Goal: Task Accomplishment & Management: Use online tool/utility

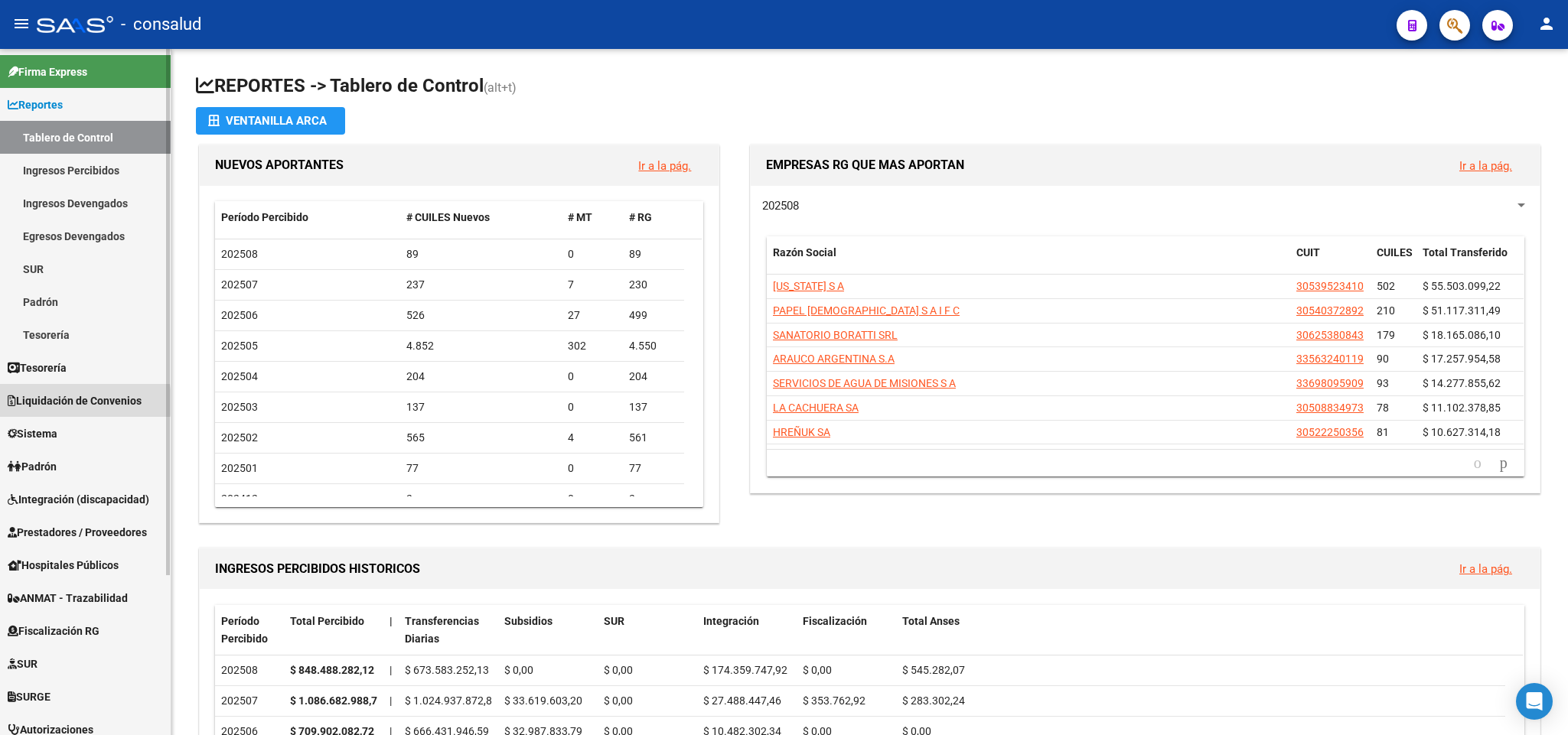
click at [58, 402] on span "Liquidación de Convenios" at bounding box center [75, 401] width 134 height 17
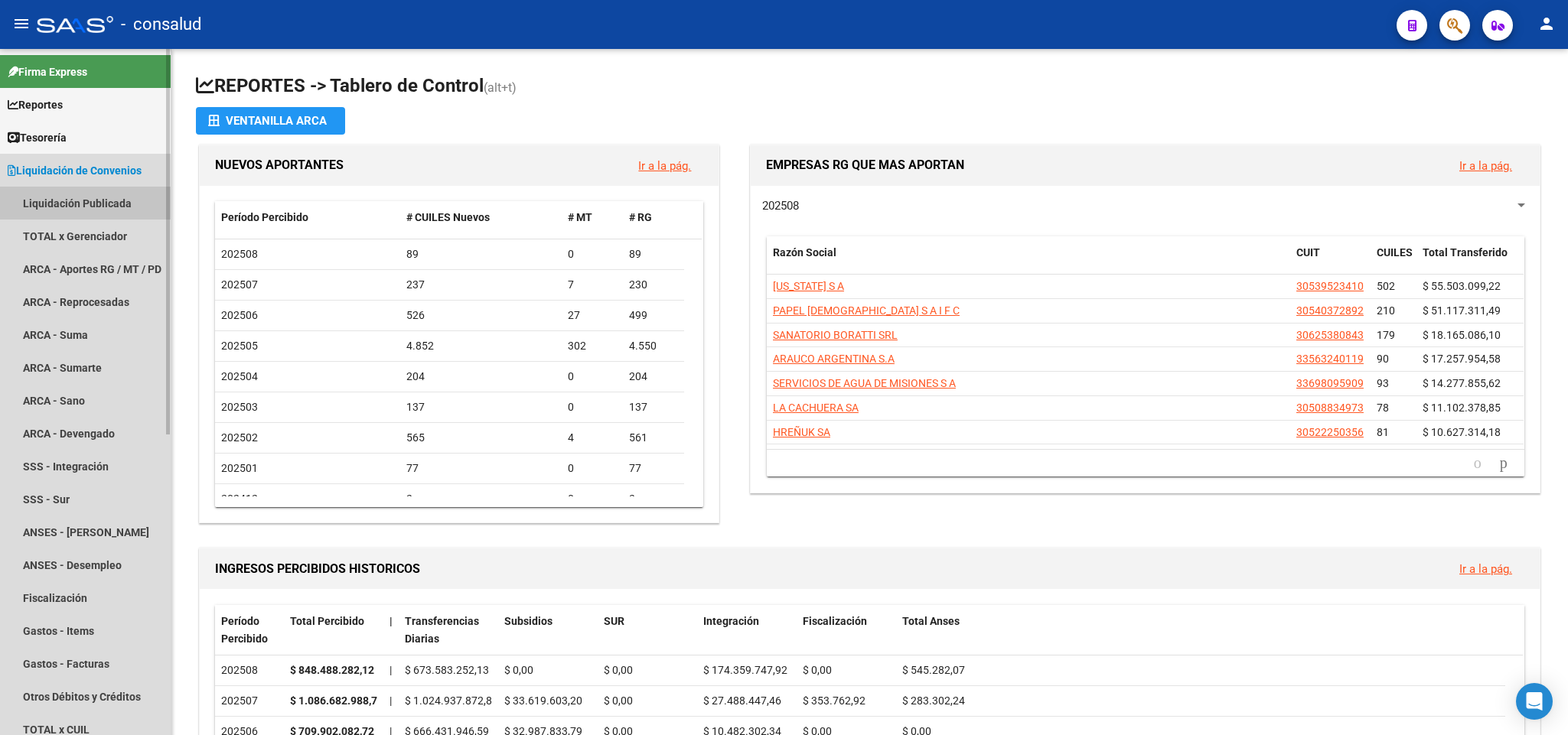
click at [99, 203] on link "Liquidación Publicada" at bounding box center [85, 203] width 171 height 33
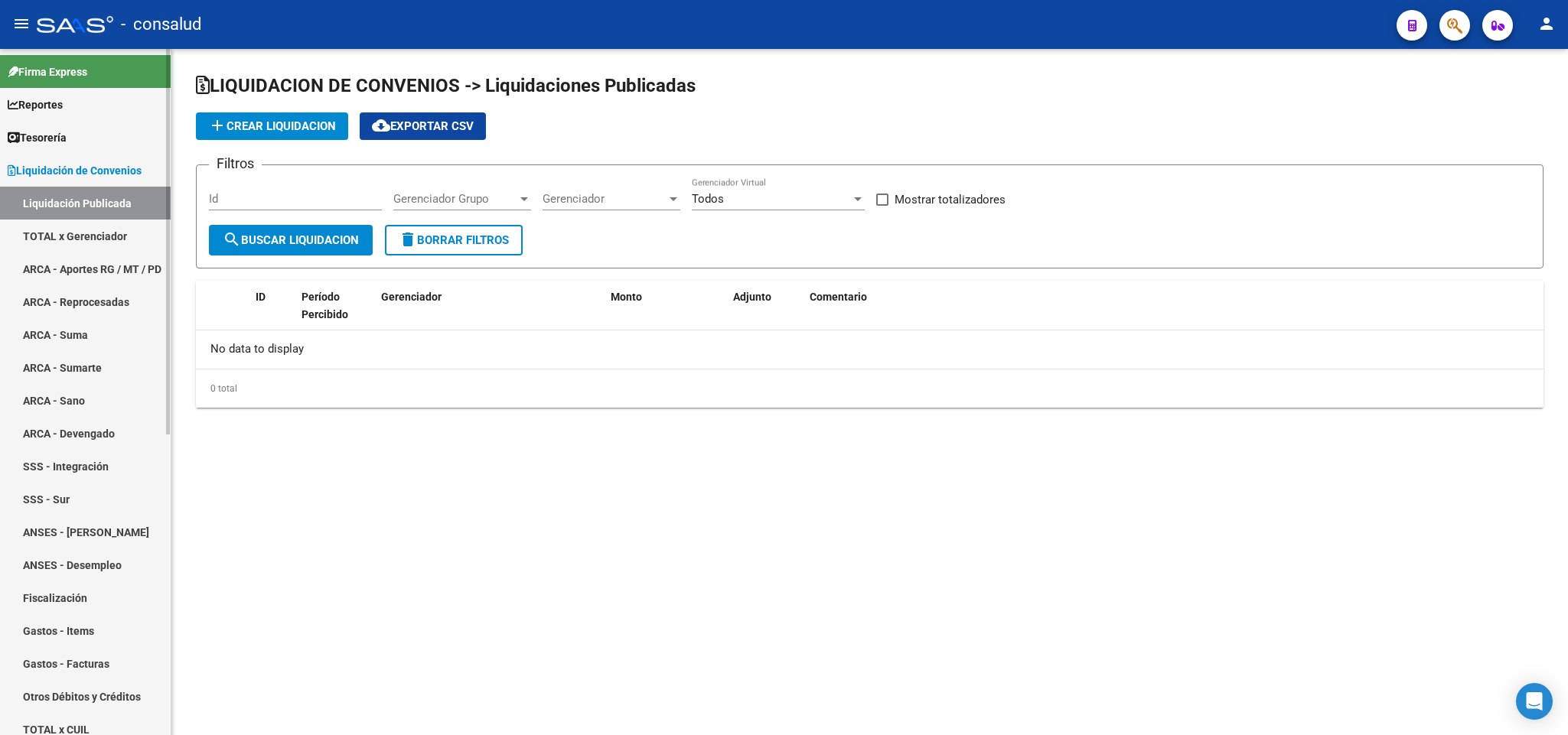
checkbox input "true"
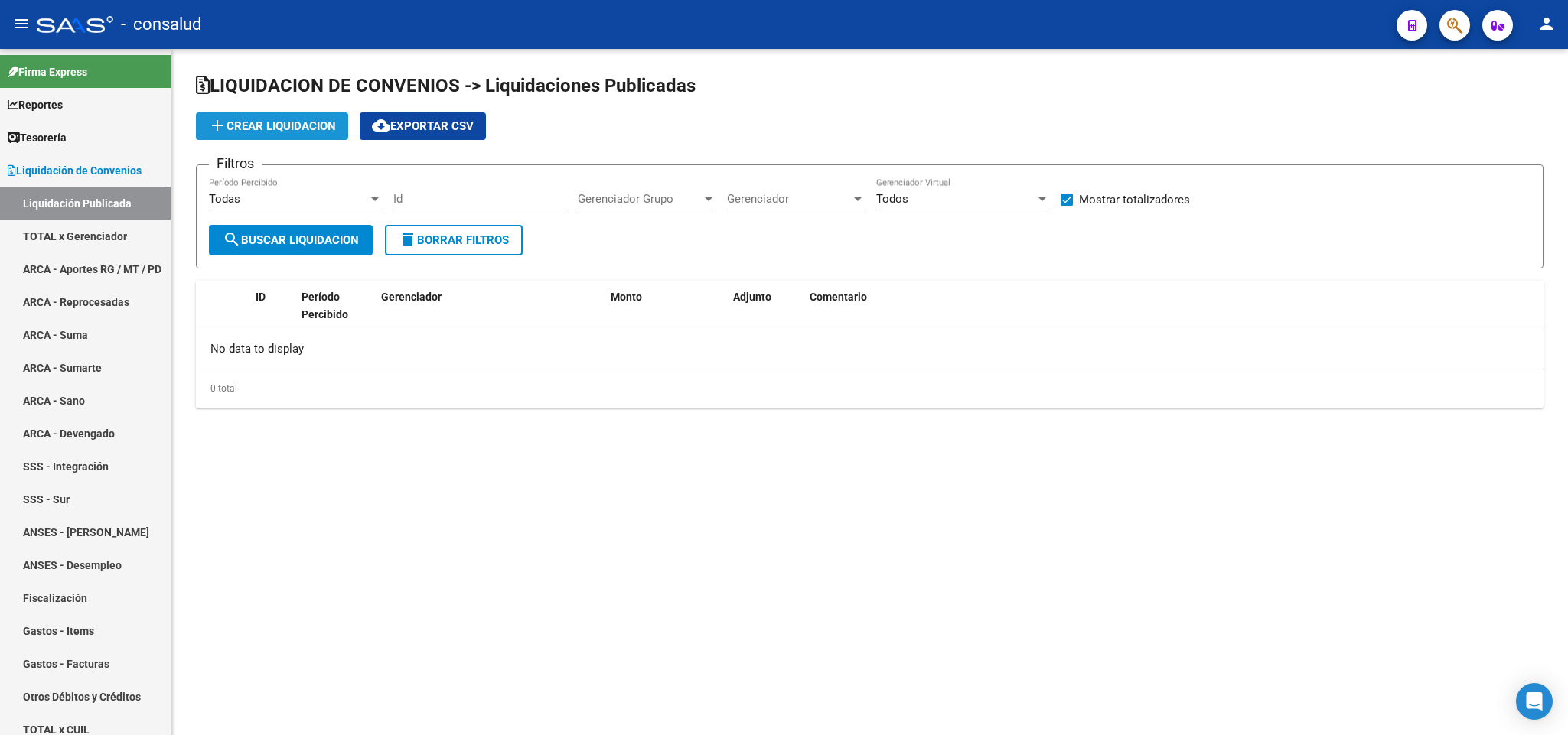
click at [276, 120] on span "add Crear Liquidacion" at bounding box center [272, 127] width 128 height 14
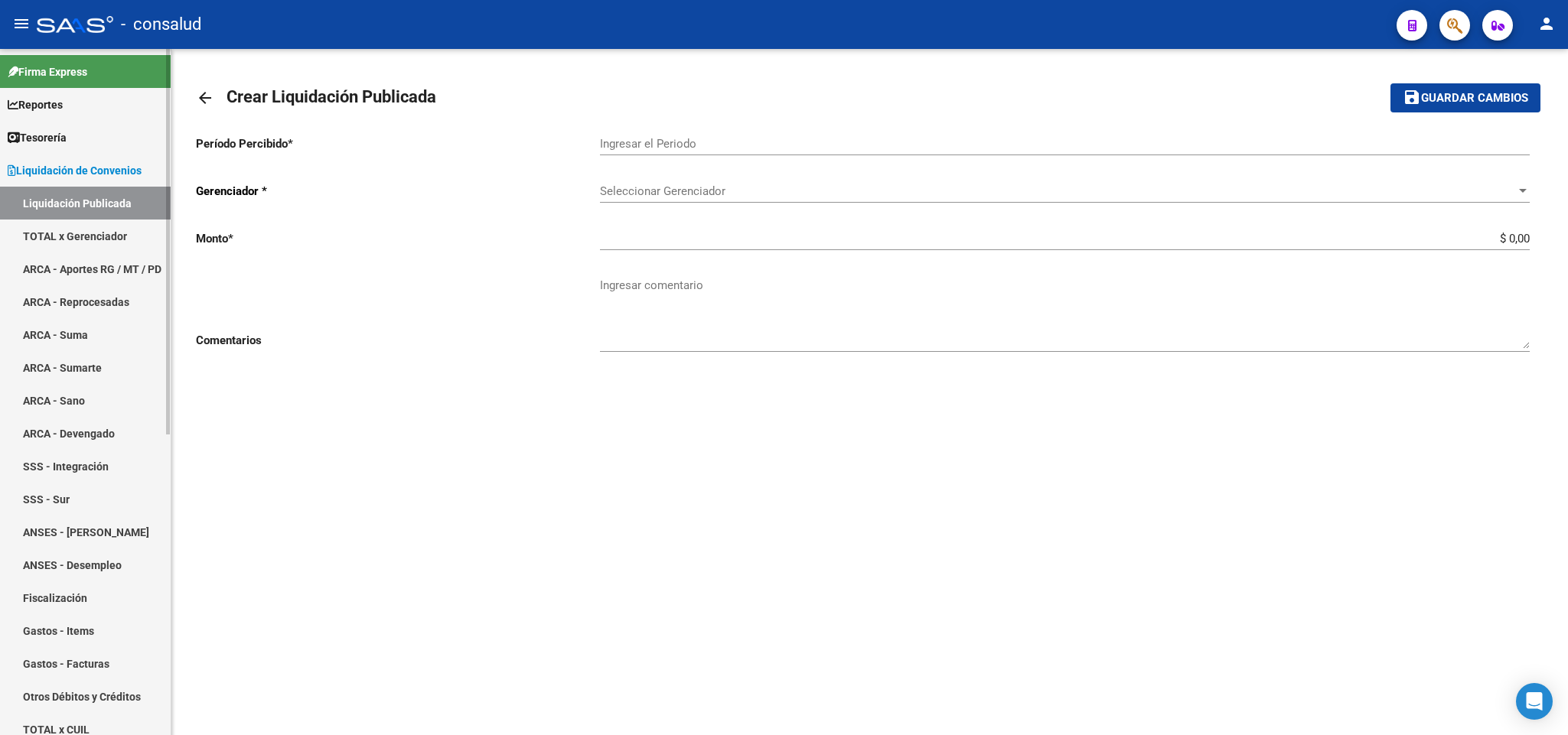
click at [69, 163] on span "Liquidación de Convenios" at bounding box center [75, 171] width 134 height 17
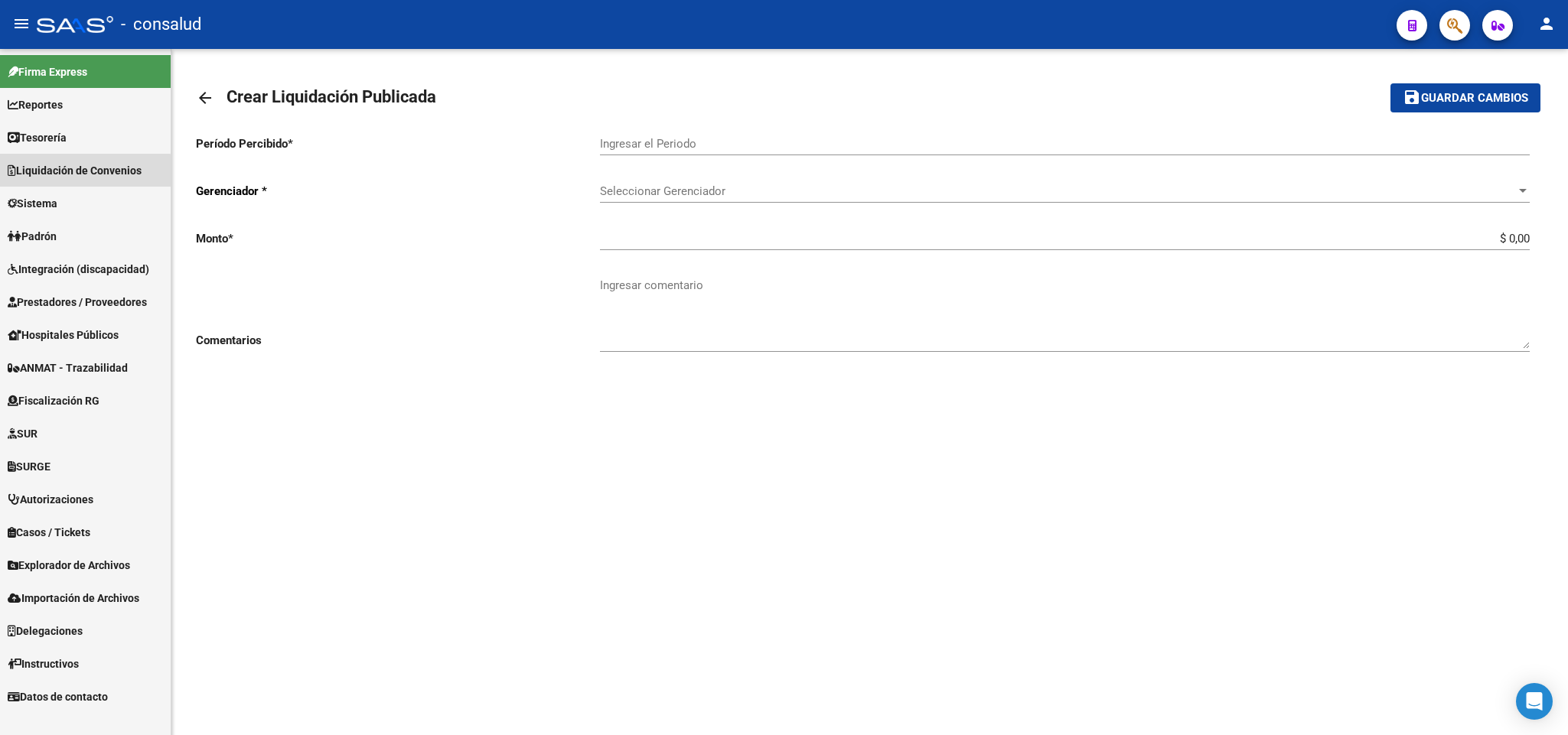
click at [68, 177] on span "Liquidación de Convenios" at bounding box center [75, 171] width 134 height 17
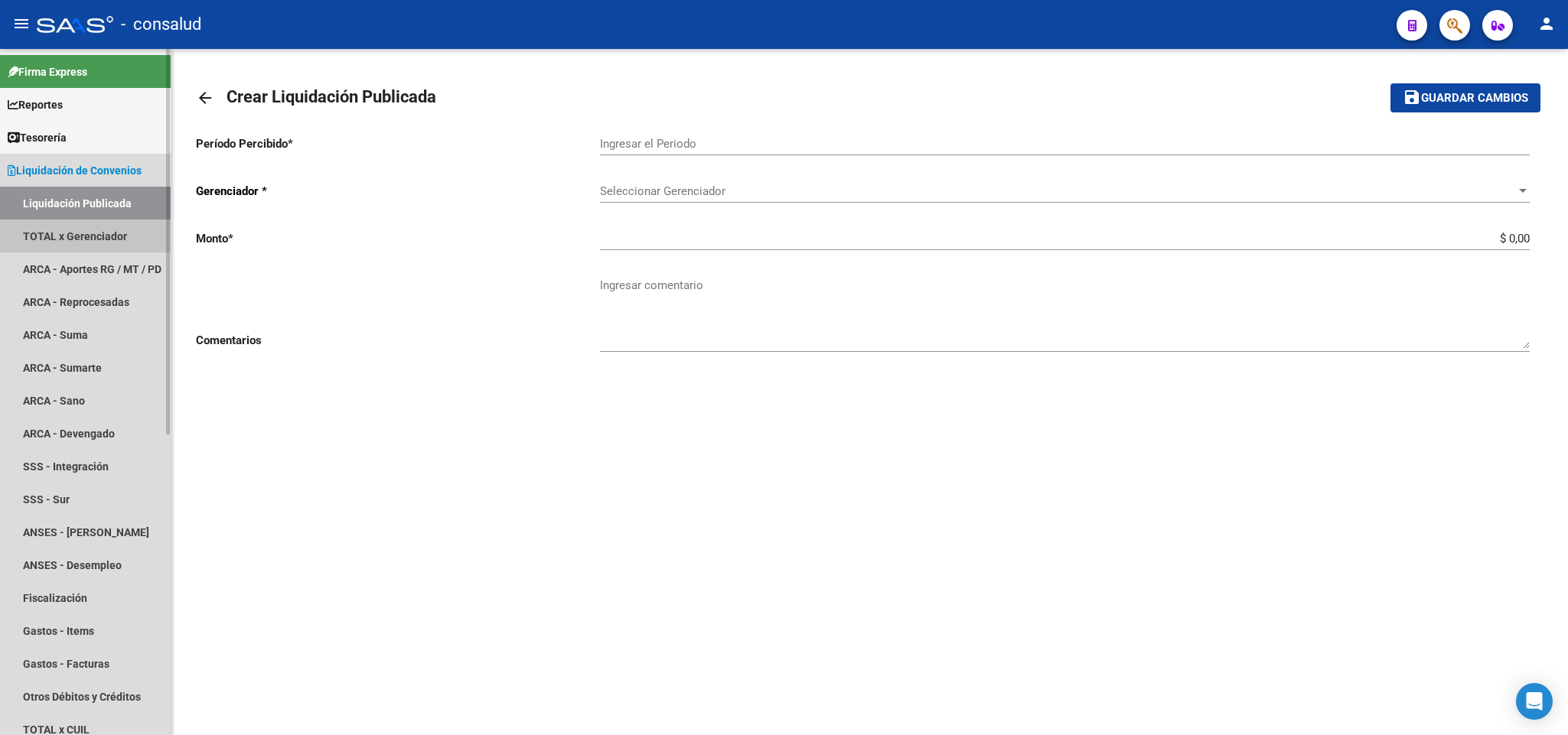
click at [95, 230] on link "TOTAL x Gerenciador" at bounding box center [85, 236] width 171 height 33
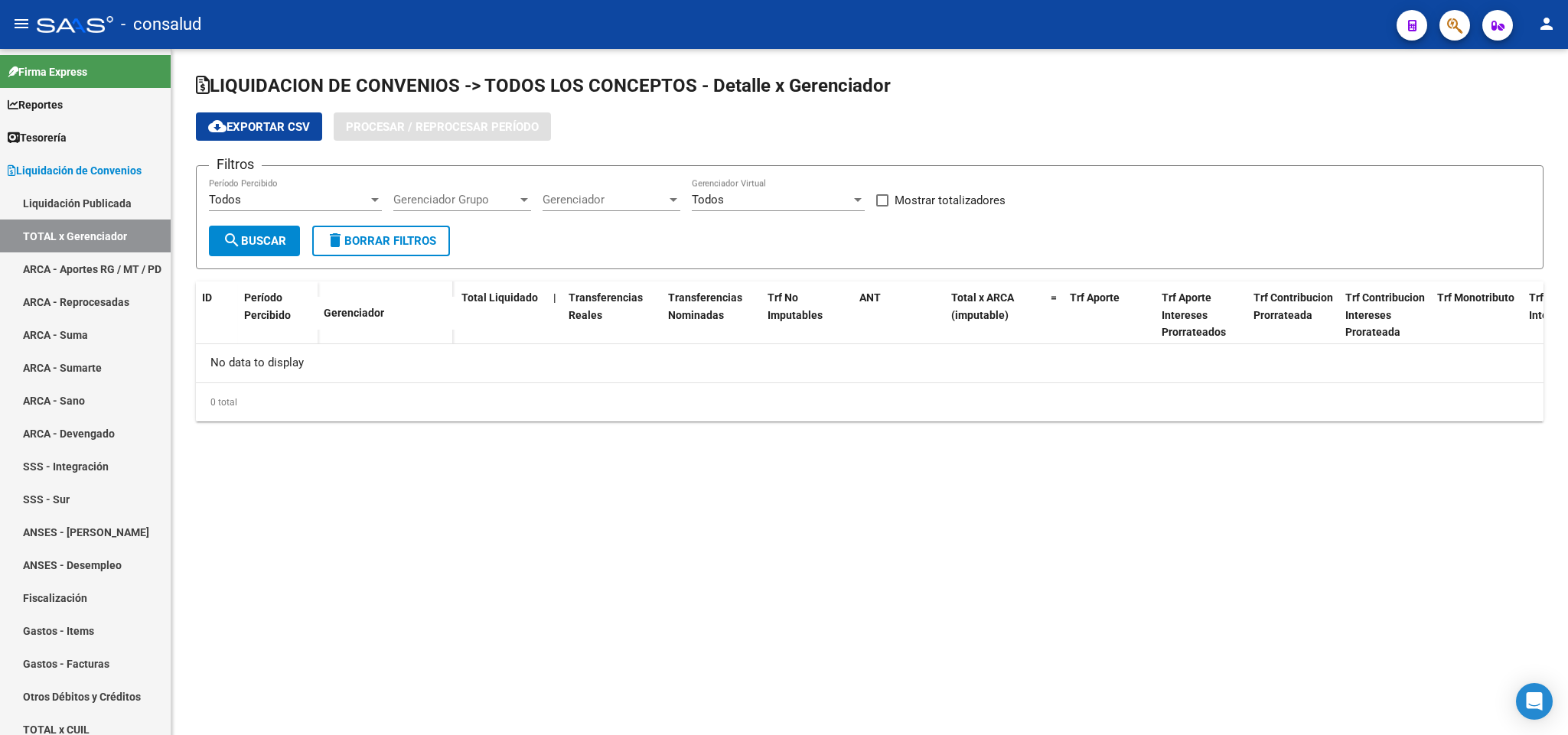
checkbox input "true"
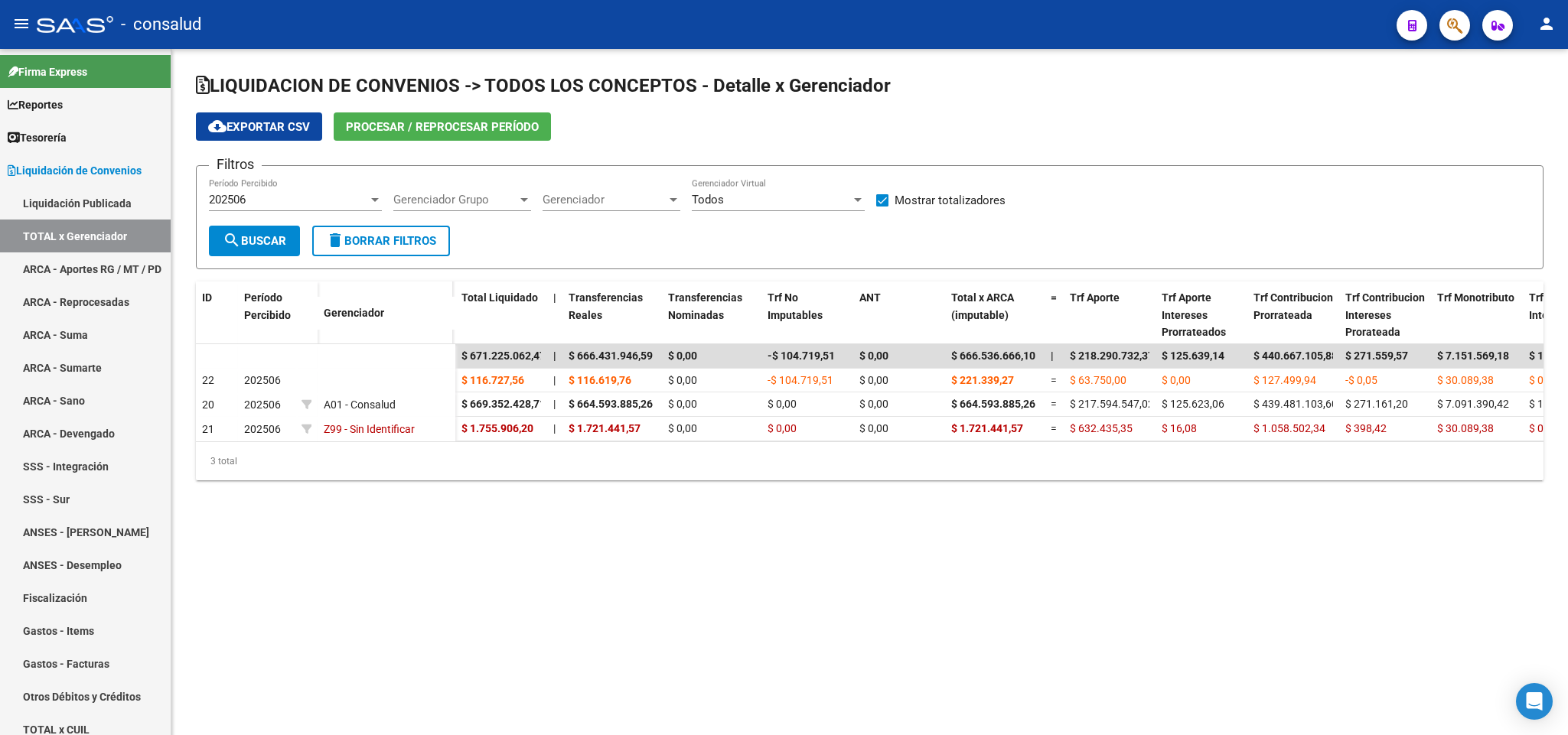
click at [496, 120] on span "Procesar / Reprocesar período" at bounding box center [442, 127] width 193 height 14
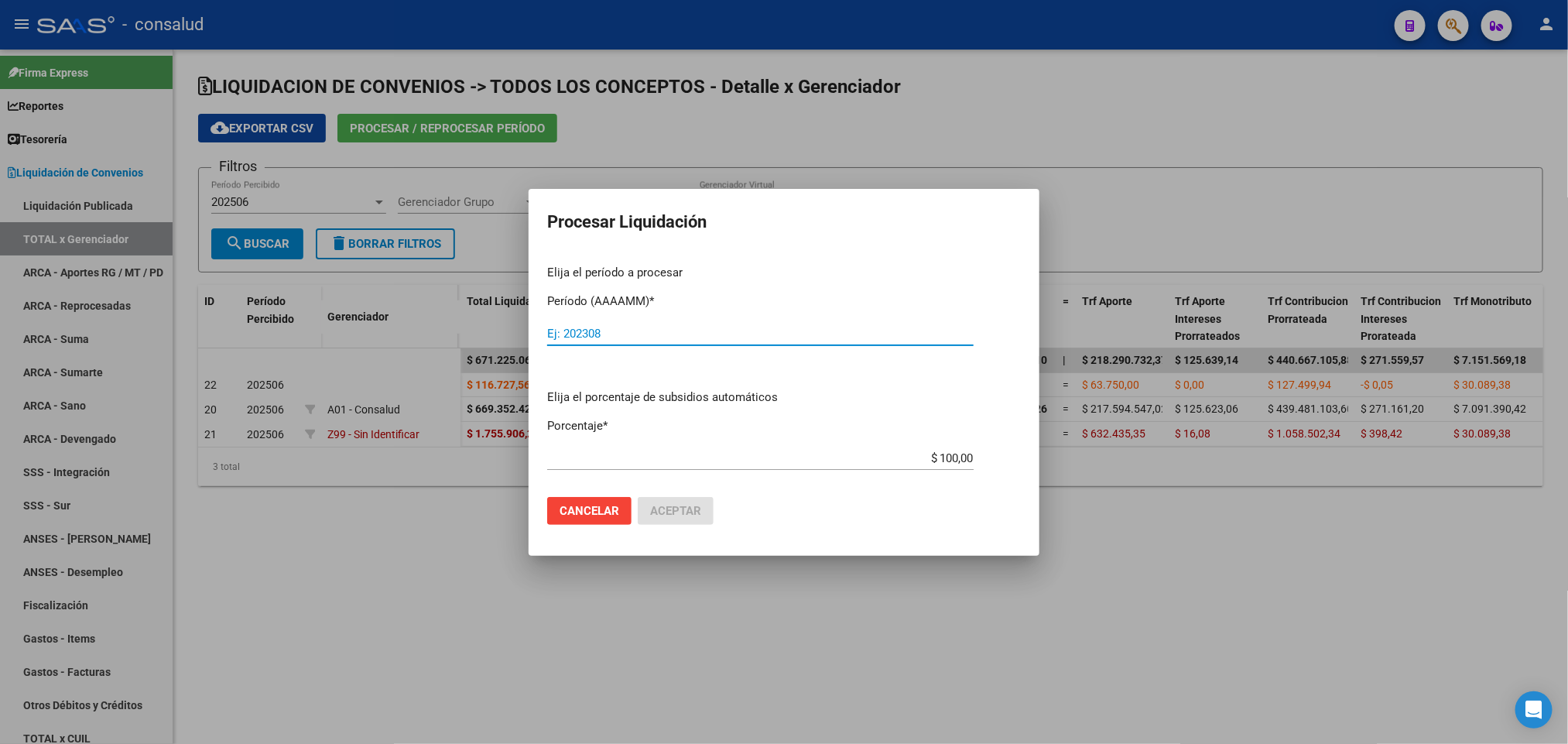
drag, startPoint x: 657, startPoint y: 335, endPoint x: 539, endPoint y: 323, distance: 118.6
click at [537, 328] on mat-dialog-content "Elija el período a procesar Período (AAAAMM) * Ej: 202308 Elija el porcentaje d…" at bounding box center [784, 368] width 511 height 233
click at [581, 323] on div "Ej: 202308" at bounding box center [760, 334] width 426 height 24
type input "2025"
click at [567, 509] on span "Cancelar" at bounding box center [590, 511] width 60 height 14
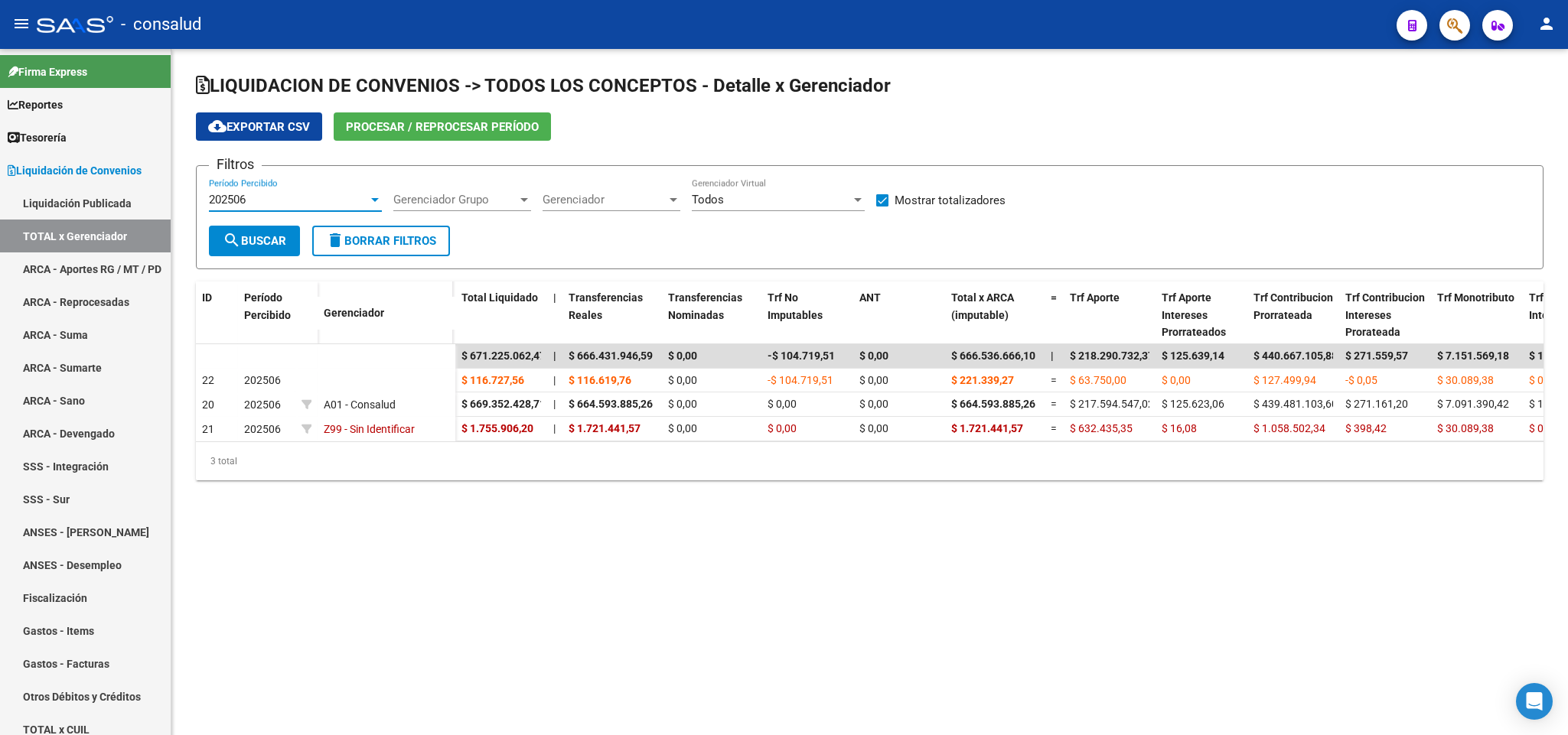
click at [374, 204] on div at bounding box center [375, 199] width 14 height 12
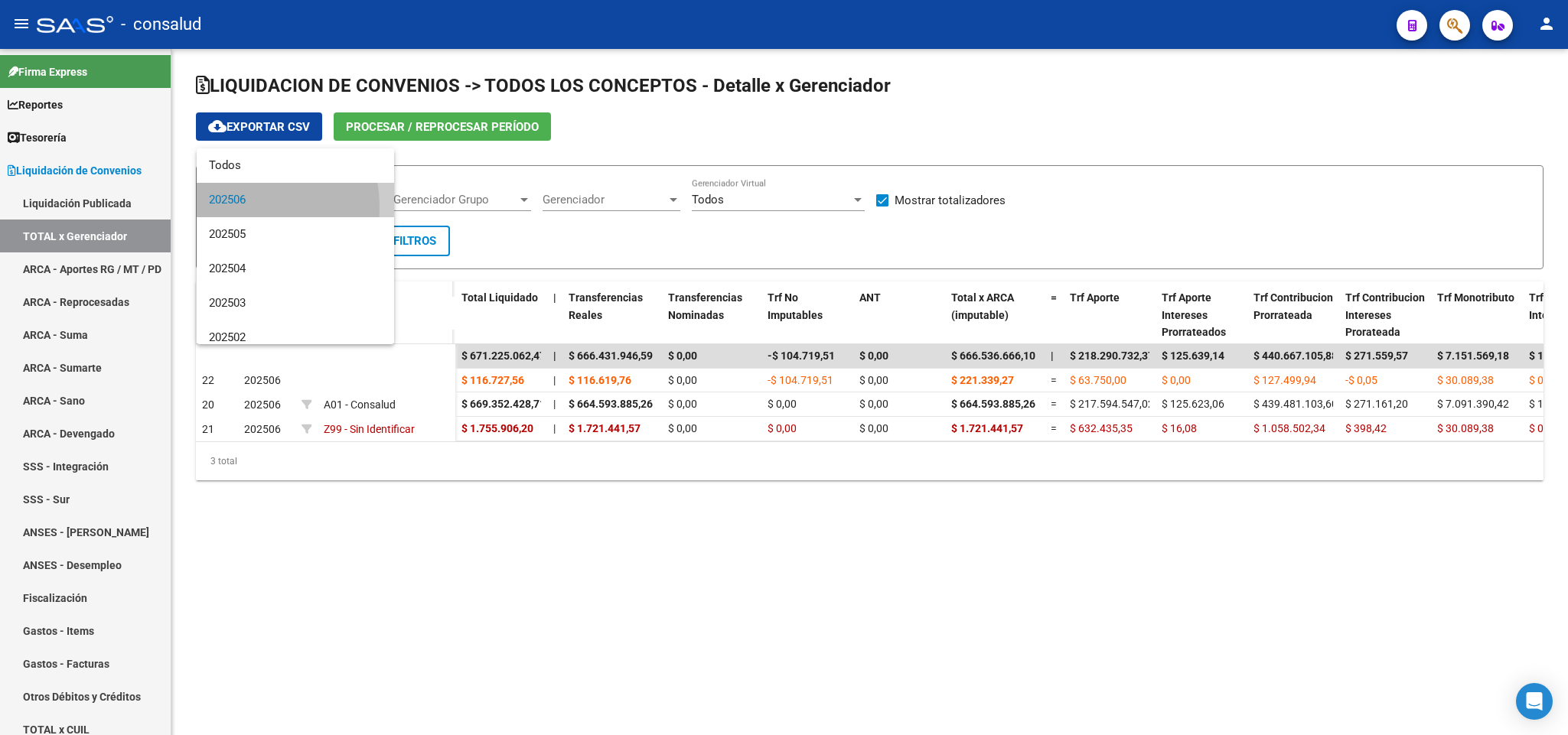
click at [237, 207] on span "202506" at bounding box center [295, 200] width 173 height 34
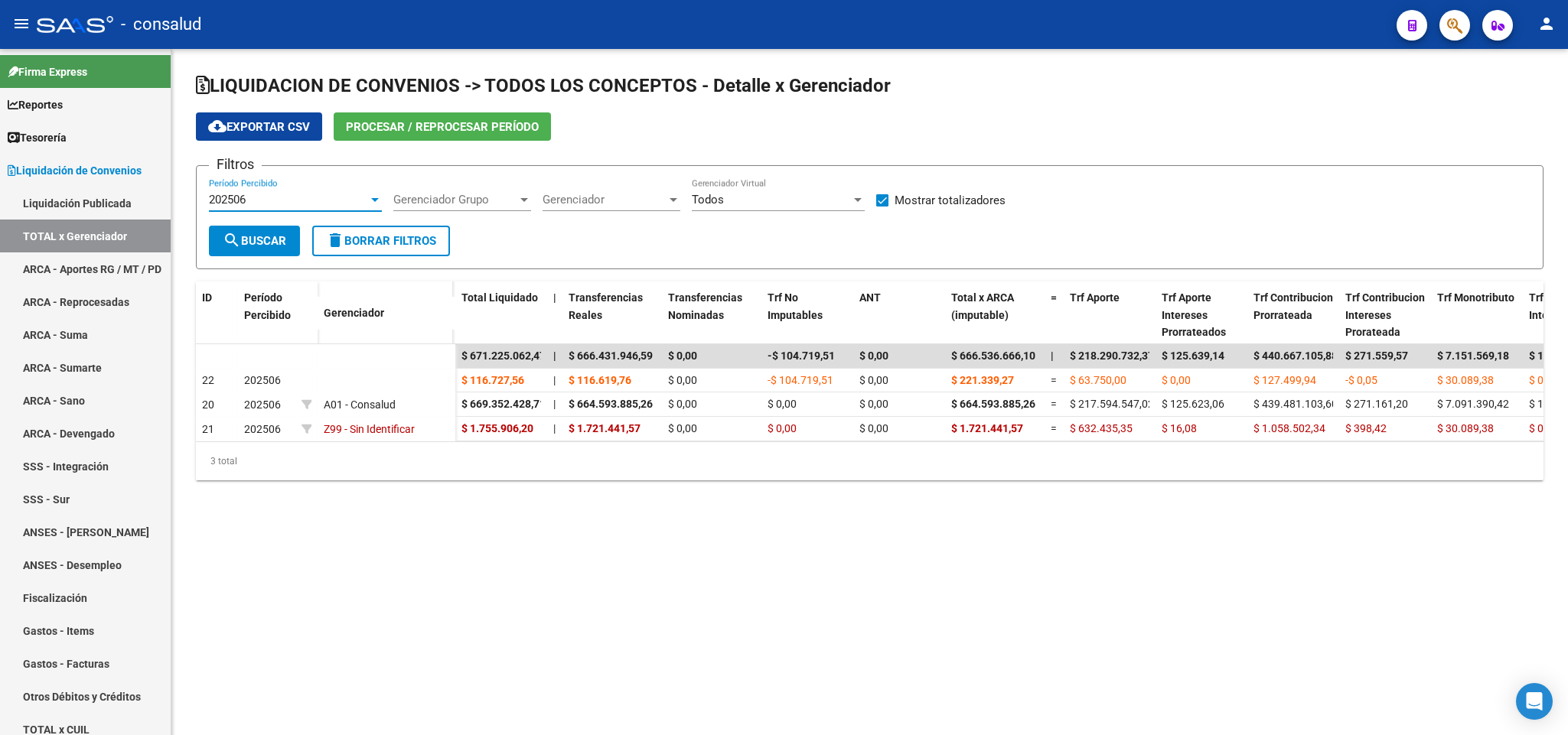
click at [265, 246] on span "search Buscar" at bounding box center [255, 241] width 64 height 14
click at [456, 131] on span "Procesar / Reprocesar período" at bounding box center [442, 127] width 193 height 14
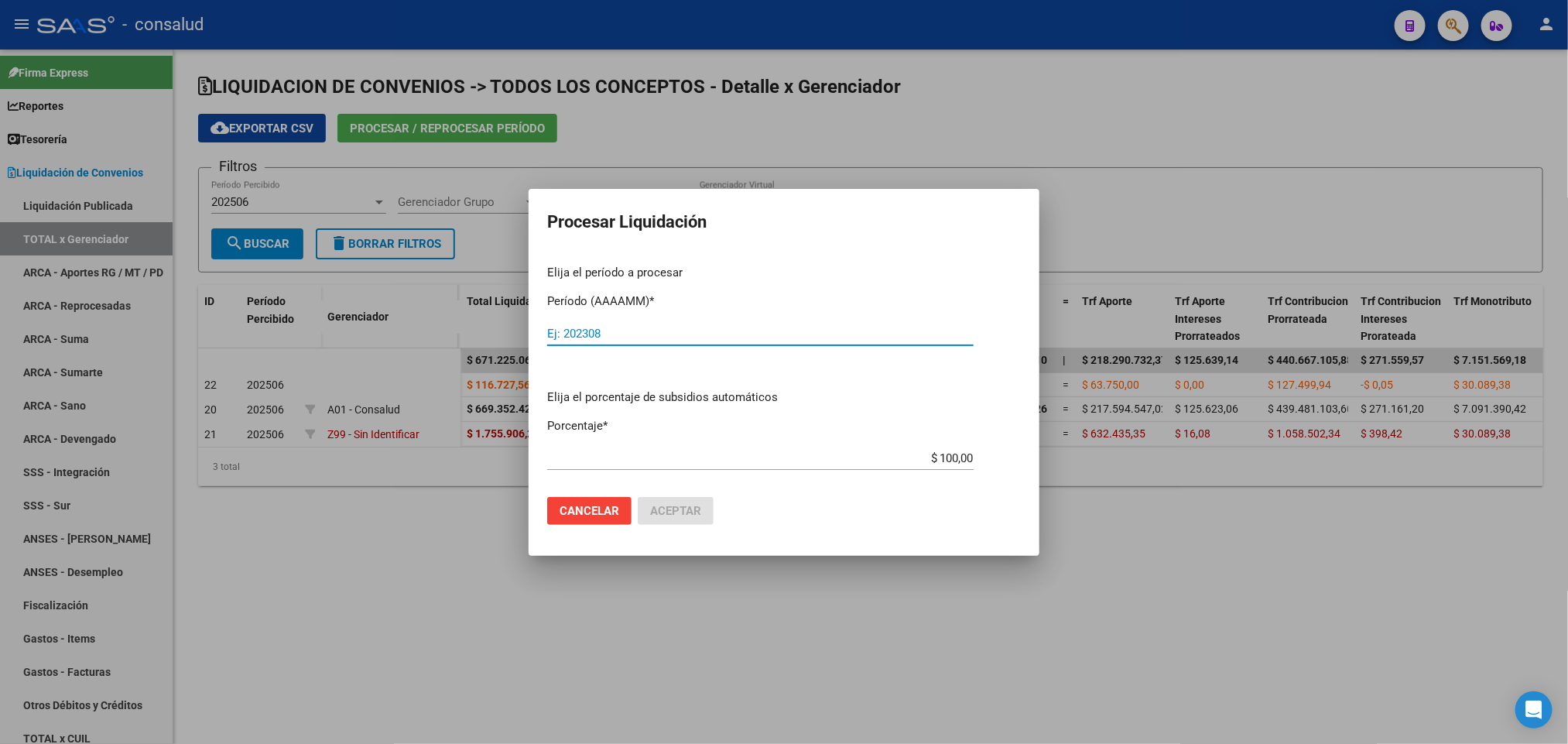
drag, startPoint x: 623, startPoint y: 330, endPoint x: 511, endPoint y: 328, distance: 112.0
click at [511, 328] on div "Procesar Liquidación Elija el período a procesar Período (AAAAMM) * Ej: 202308 …" at bounding box center [784, 372] width 1568 height 744
type input "202507"
click at [595, 521] on button "Cancelar" at bounding box center [589, 511] width 84 height 27
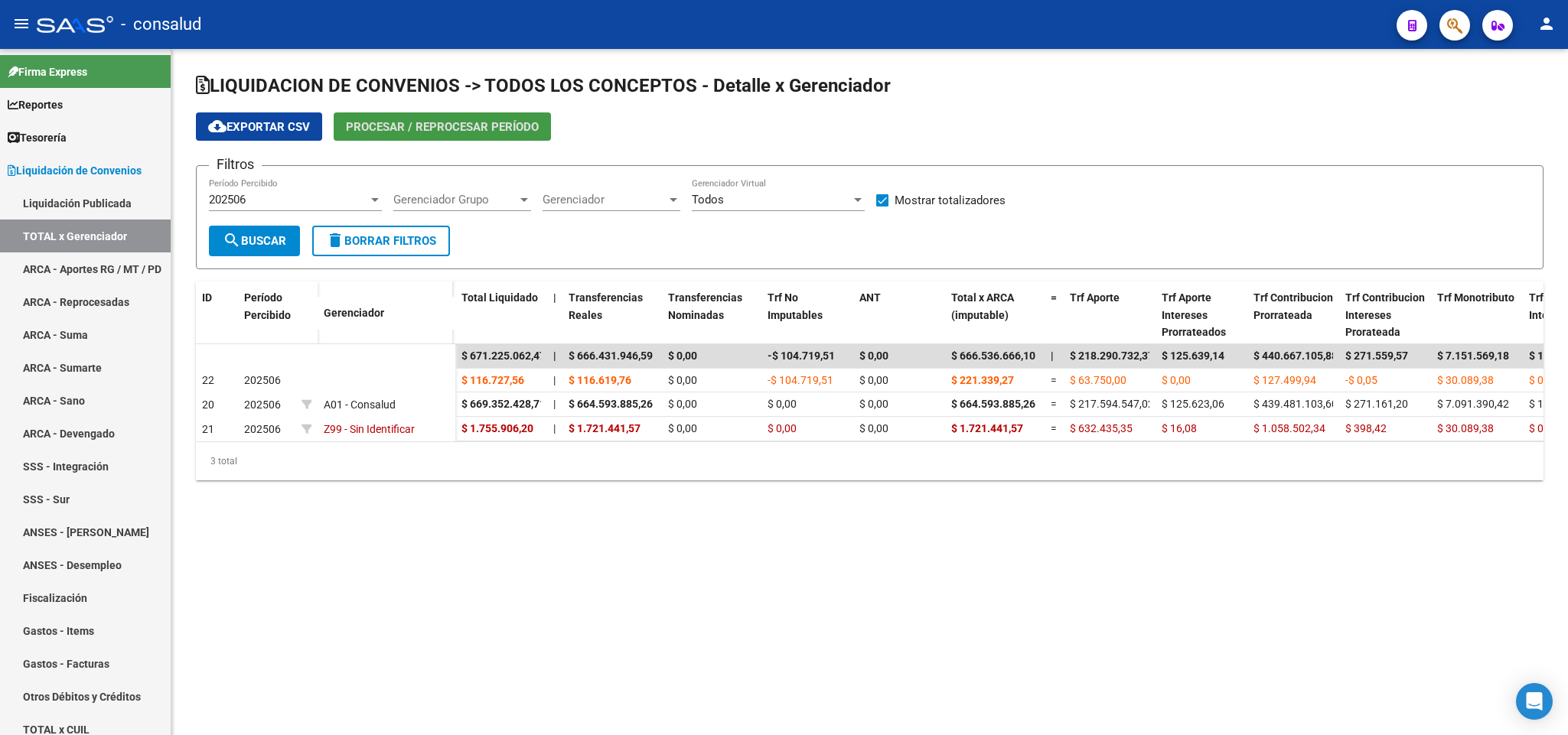
click at [411, 122] on span "Procesar / Reprocesar período" at bounding box center [442, 127] width 193 height 14
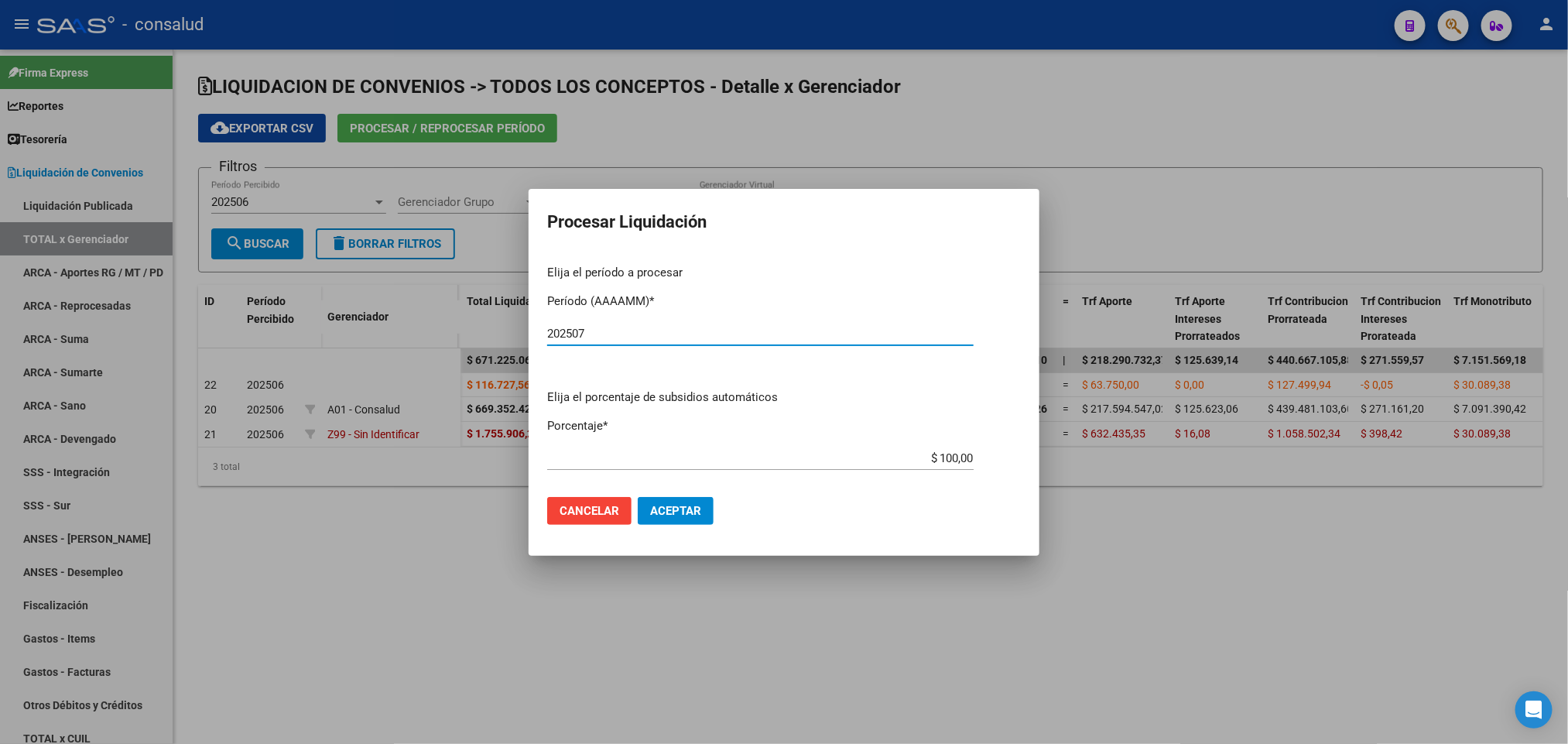
type input "202507"
click at [682, 508] on span "Aceptar" at bounding box center [675, 511] width 51 height 14
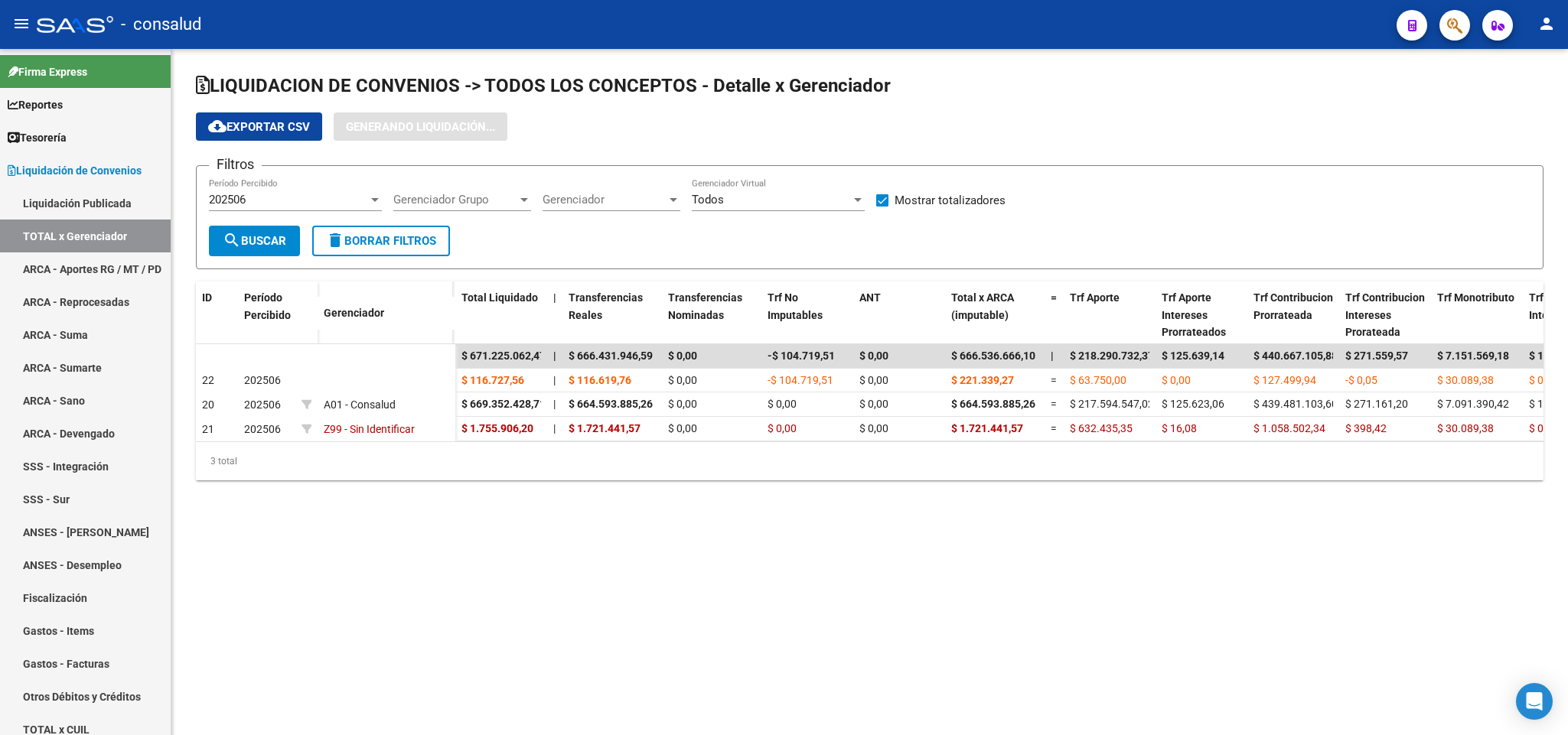
click at [267, 204] on div "202506" at bounding box center [288, 199] width 159 height 14
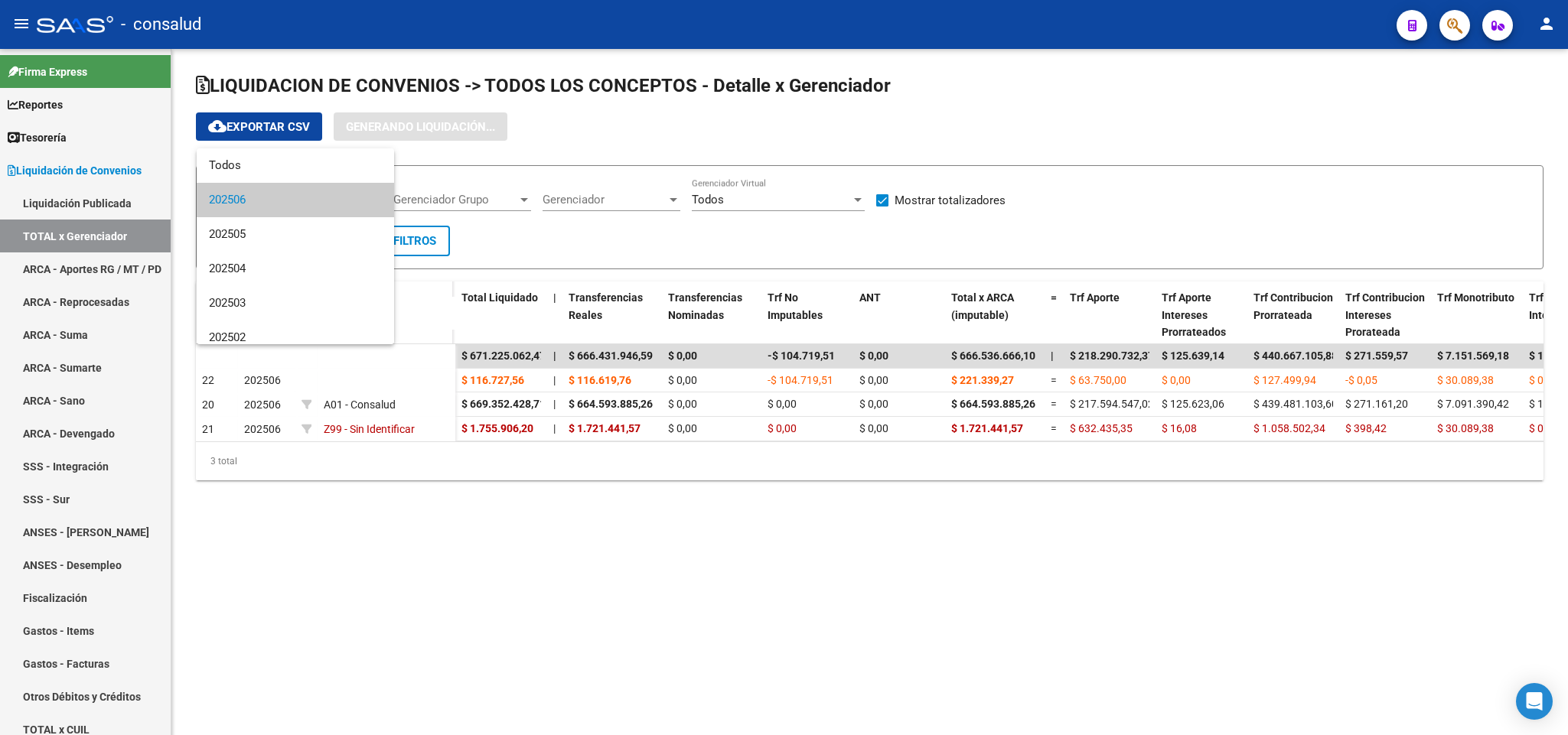
click at [89, 266] on div at bounding box center [784, 367] width 1568 height 735
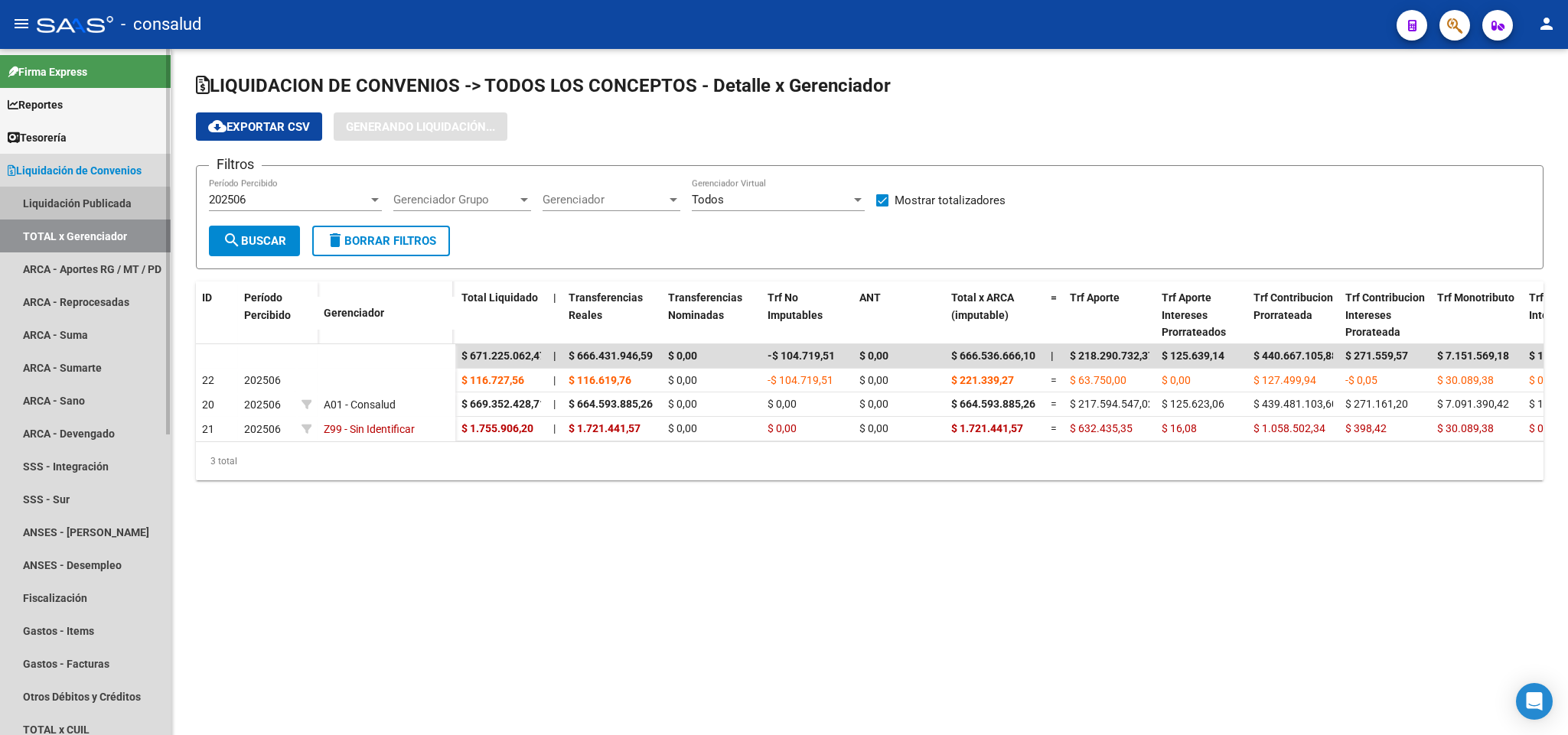
click at [43, 209] on link "Liquidación Publicada" at bounding box center [85, 203] width 171 height 33
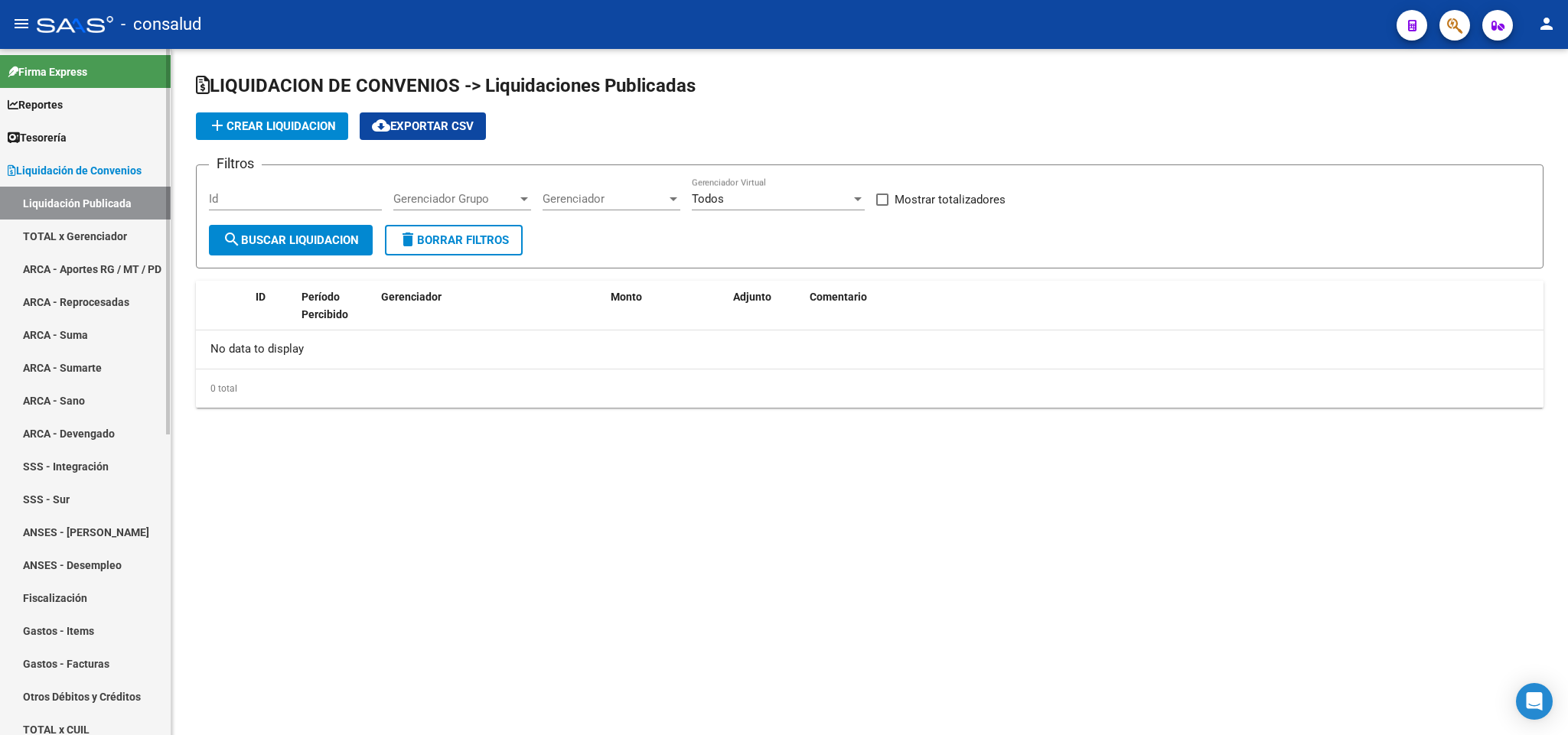
checkbox input "true"
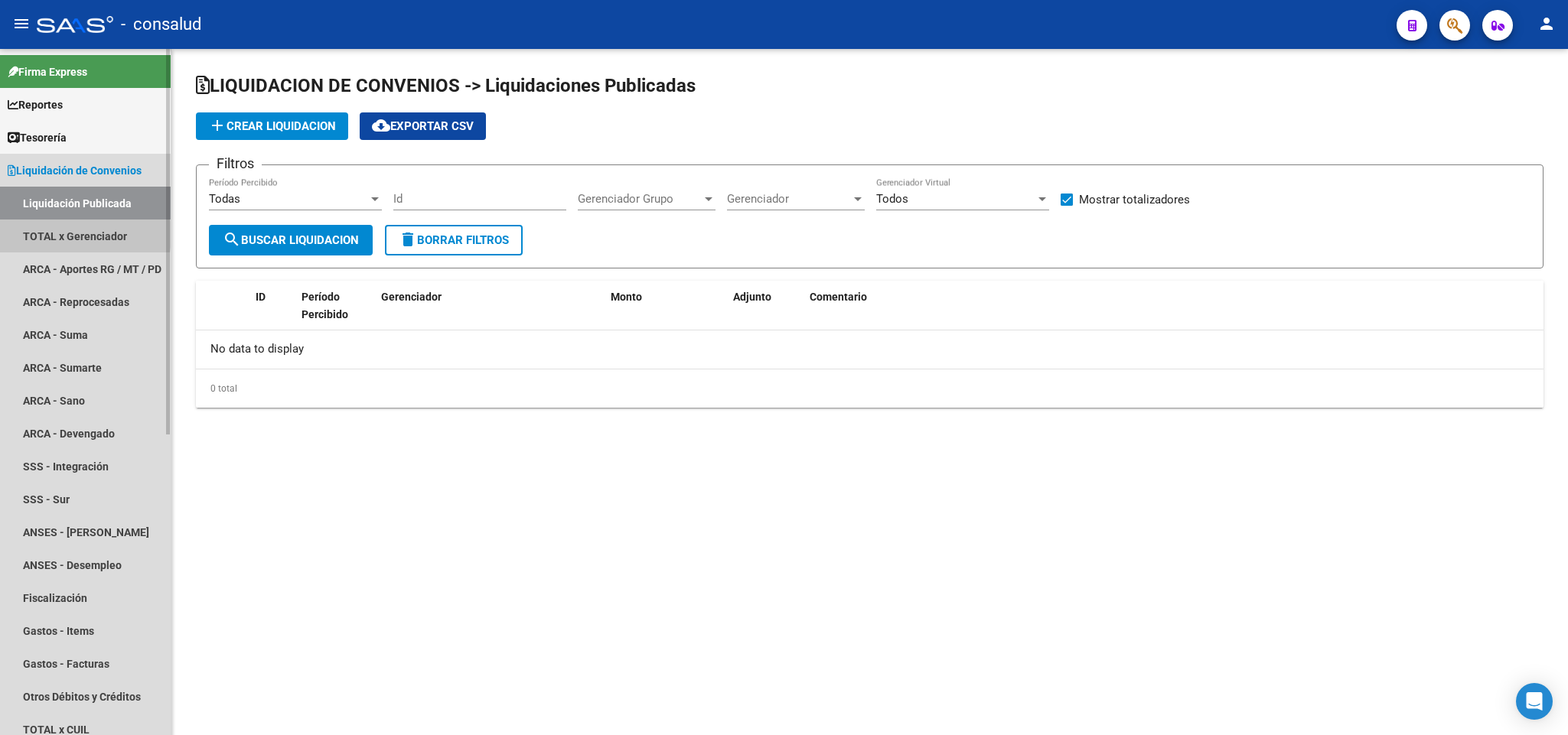
click at [55, 235] on link "TOTAL x Gerenciador" at bounding box center [85, 236] width 171 height 33
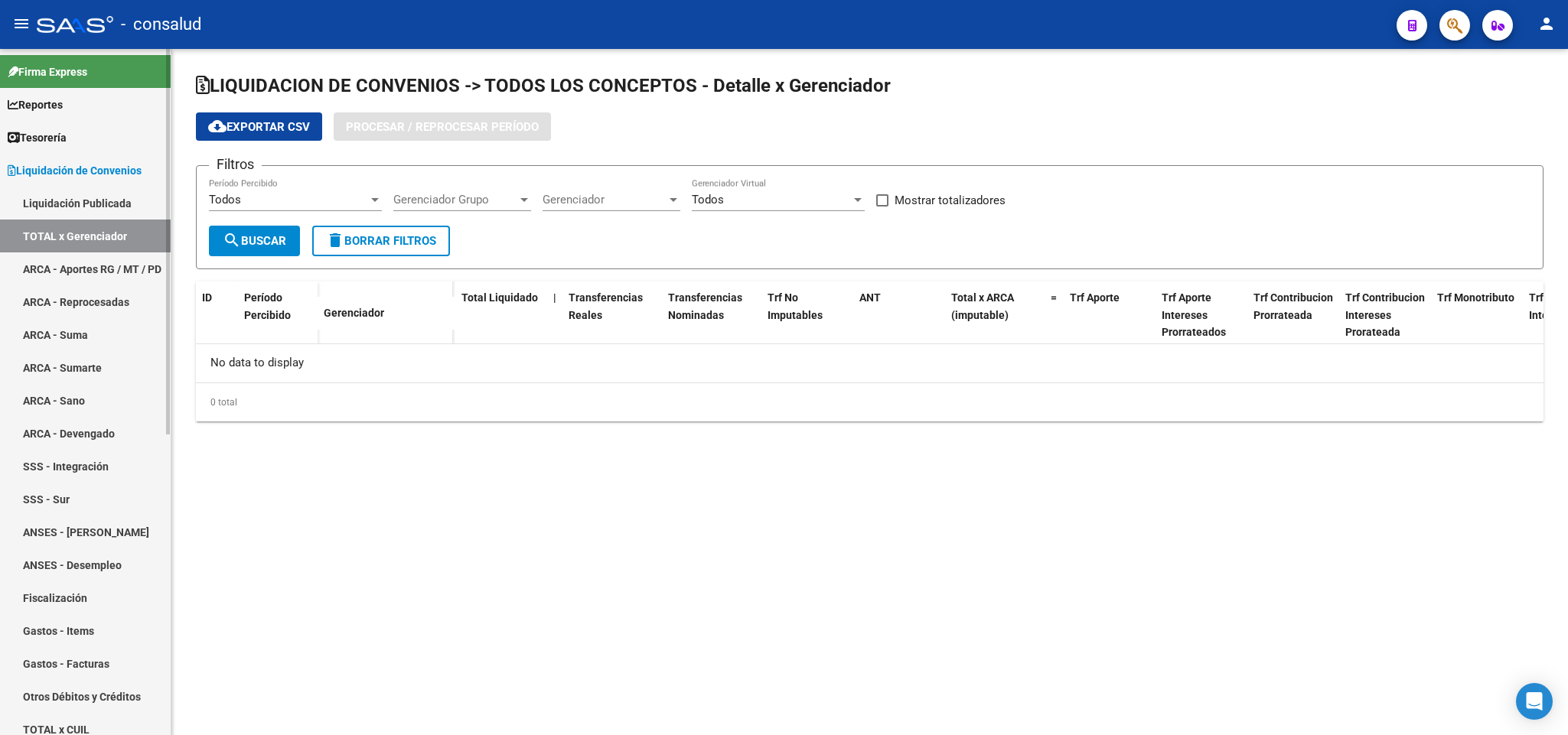
checkbox input "true"
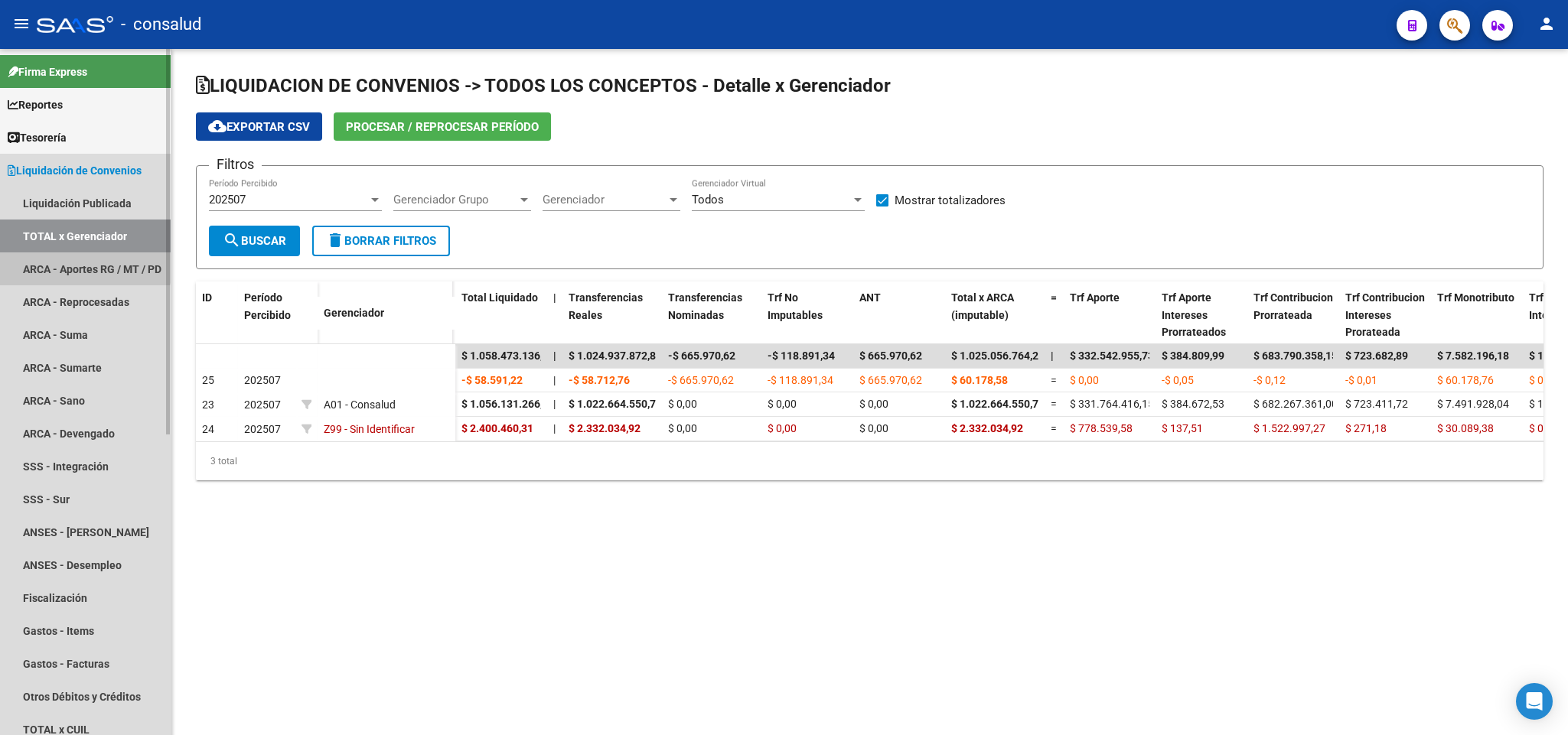
click at [85, 262] on link "ARCA - Aportes RG / MT / PD" at bounding box center [85, 269] width 171 height 33
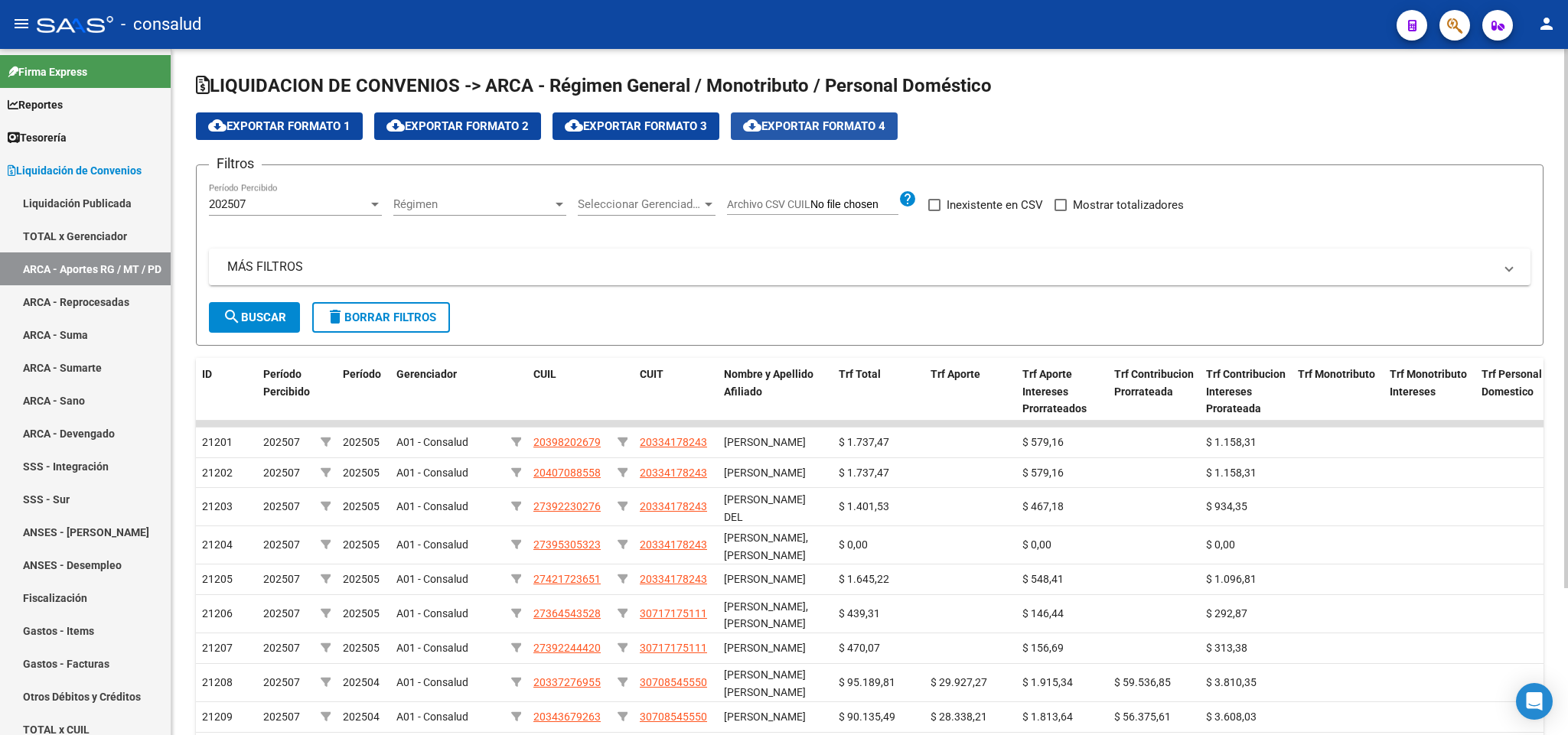
click at [787, 124] on span "cloud_download Exportar Formato 4" at bounding box center [813, 127] width 142 height 14
